Goal: Register for event/course

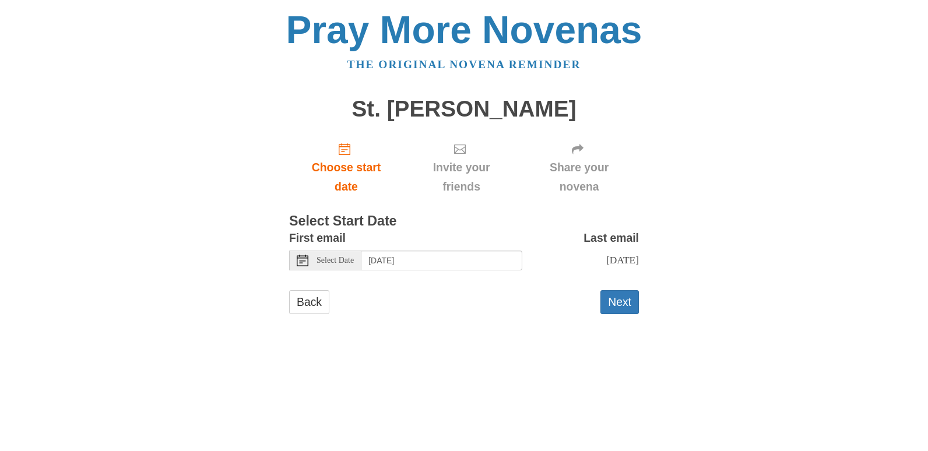
click at [354, 265] on span "Select Date" at bounding box center [335, 260] width 37 height 8
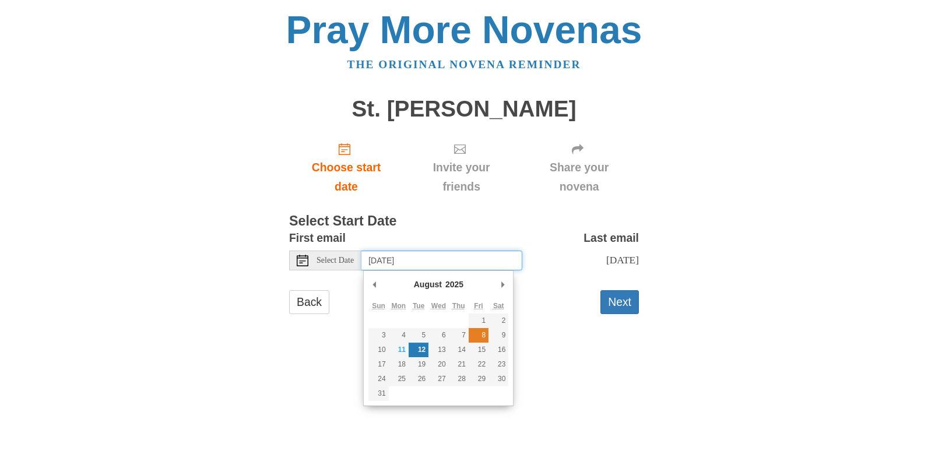
type input "[DATE]"
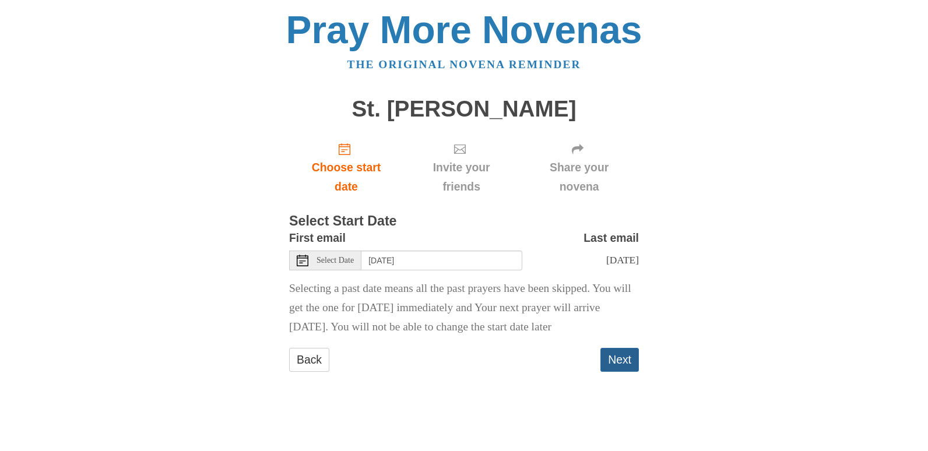
click at [611, 372] on button "Next" at bounding box center [619, 360] width 38 height 24
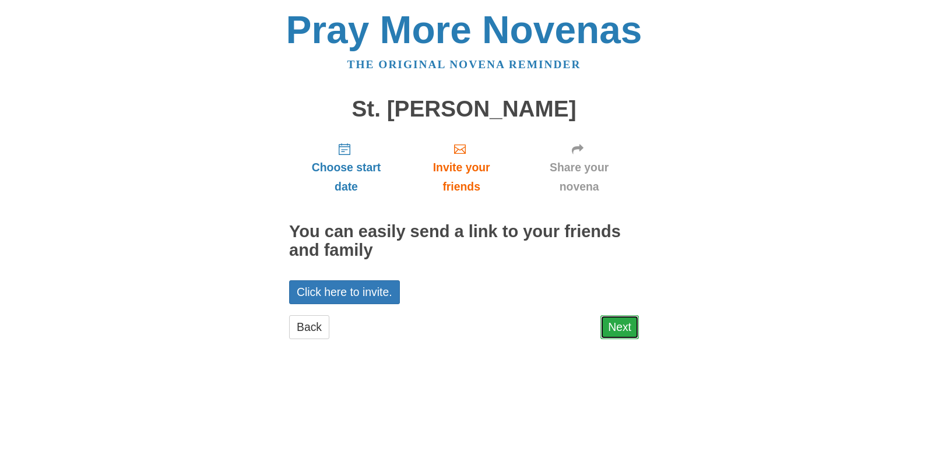
click at [620, 326] on link "Next" at bounding box center [619, 327] width 38 height 24
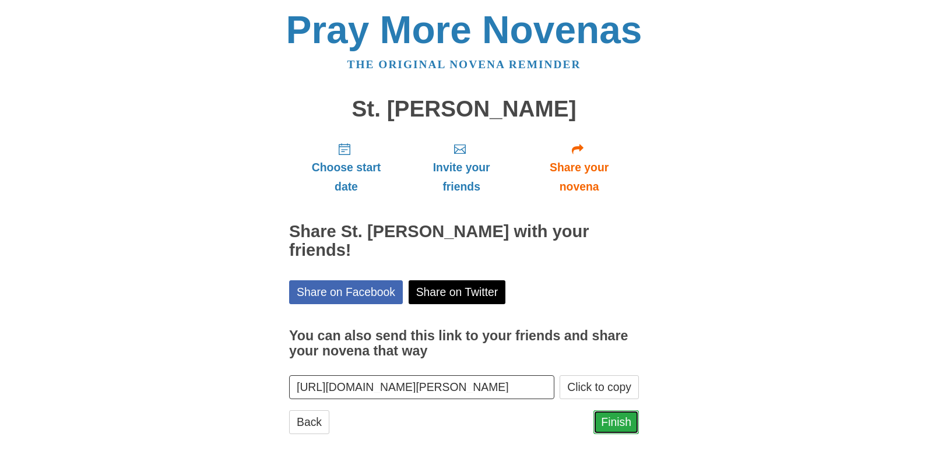
click at [611, 416] on link "Finish" at bounding box center [615, 422] width 45 height 24
